Goal: Information Seeking & Learning: Check status

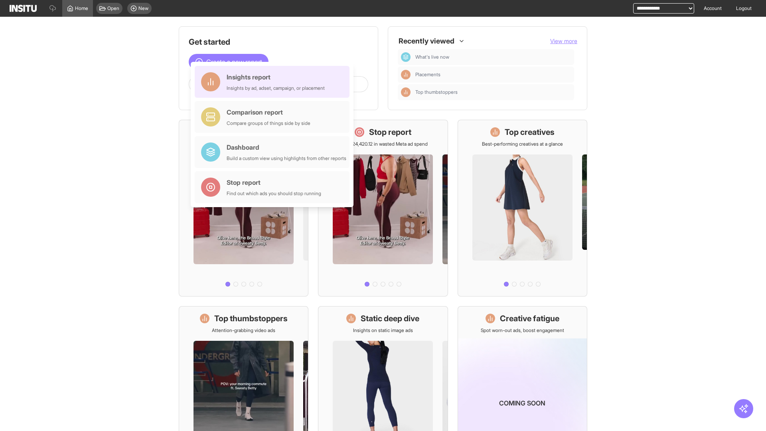
click at [274, 82] on div "Insights report Insights by ad, adset, campaign, or placement" at bounding box center [276, 81] width 98 height 19
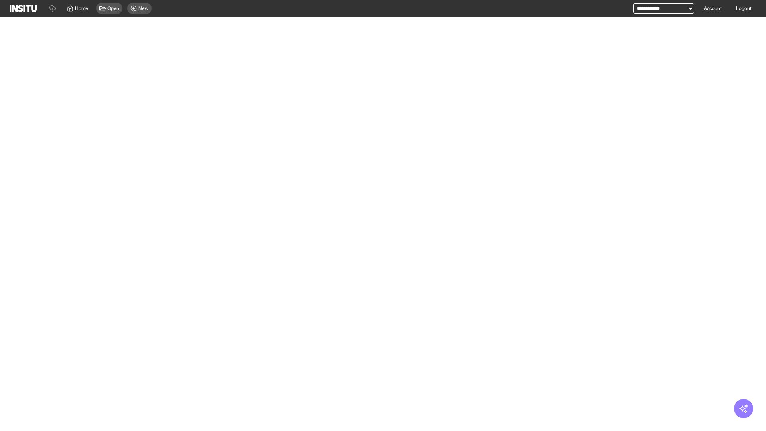
select select "**"
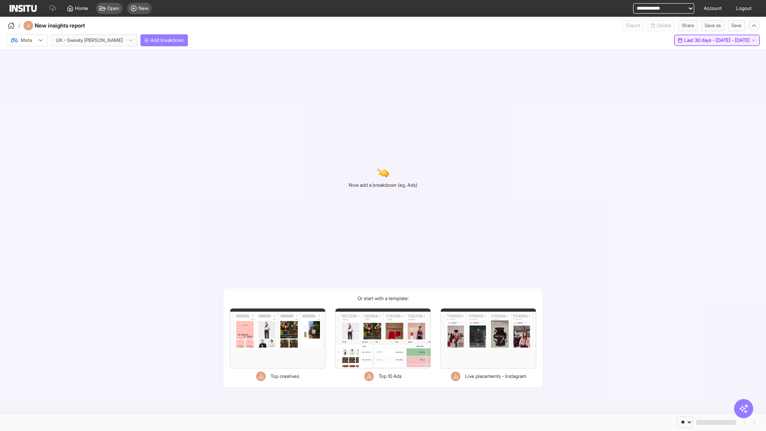
click at [701, 40] on span "Last 30 days - [DATE] - [DATE]" at bounding box center [716, 40] width 65 height 6
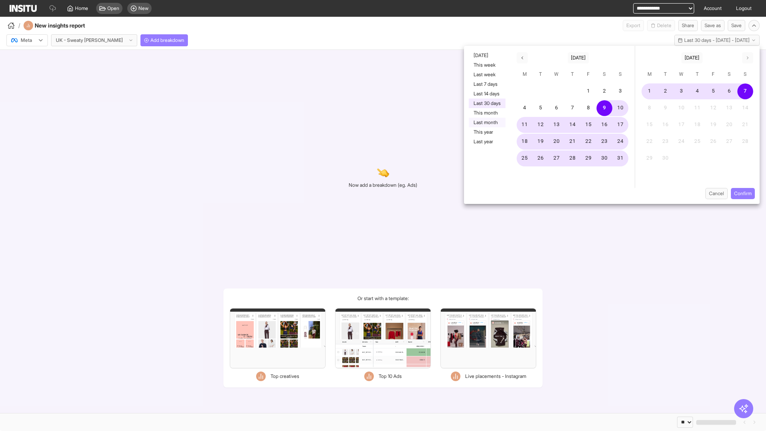
click at [486, 122] on button "Last month" at bounding box center [487, 123] width 37 height 10
